Goal: Task Accomplishment & Management: Manage account settings

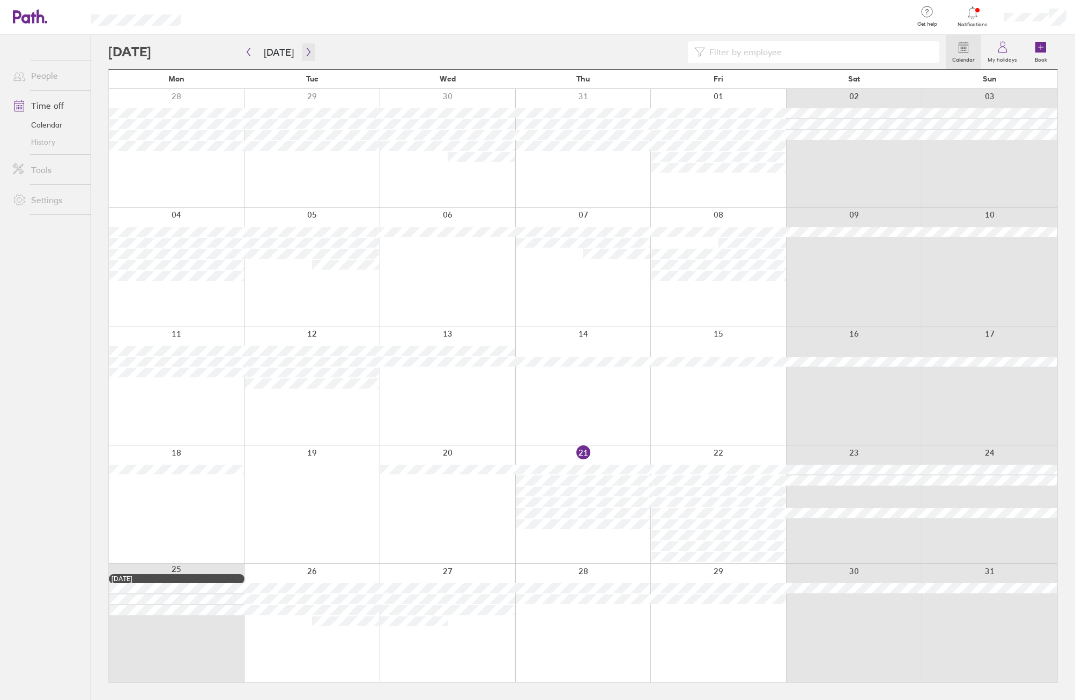
click at [307, 50] on icon "button" at bounding box center [308, 52] width 3 height 8
